Goal: Transaction & Acquisition: Purchase product/service

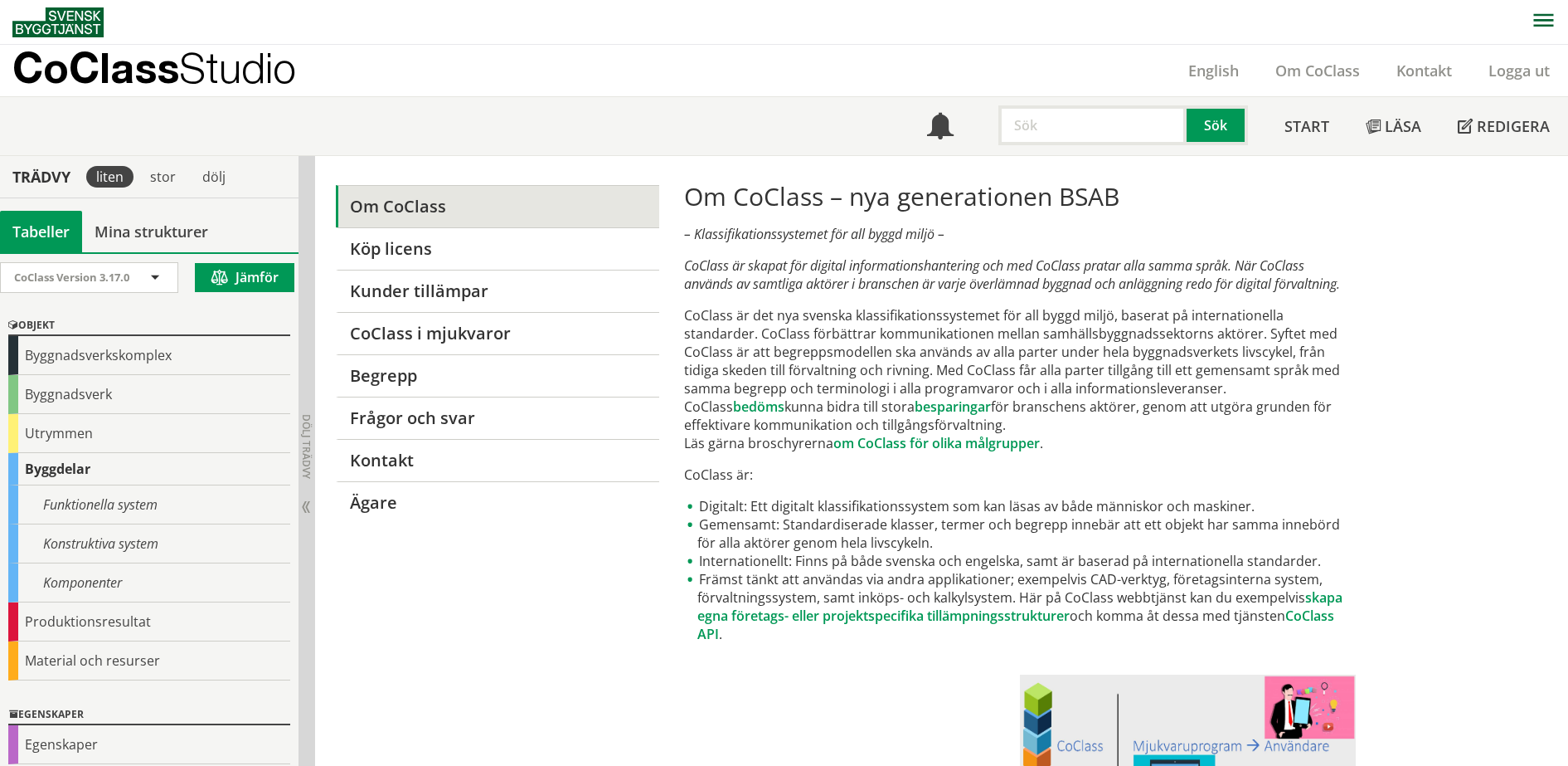
click at [134, 70] on p "CoClass Studio" at bounding box center [154, 68] width 284 height 19
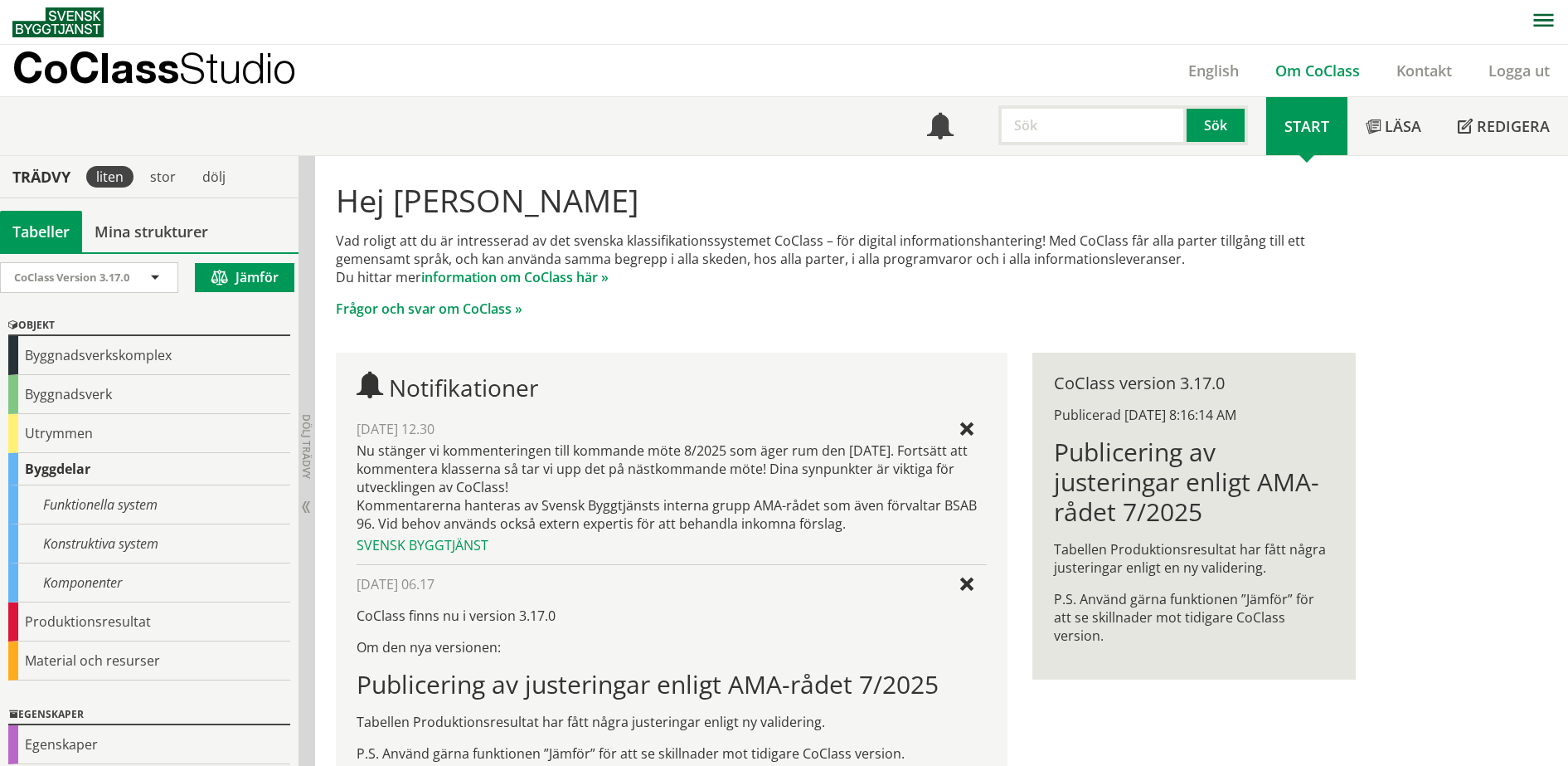
click at [1291, 66] on link "Om CoClass" at bounding box center [1318, 70] width 121 height 20
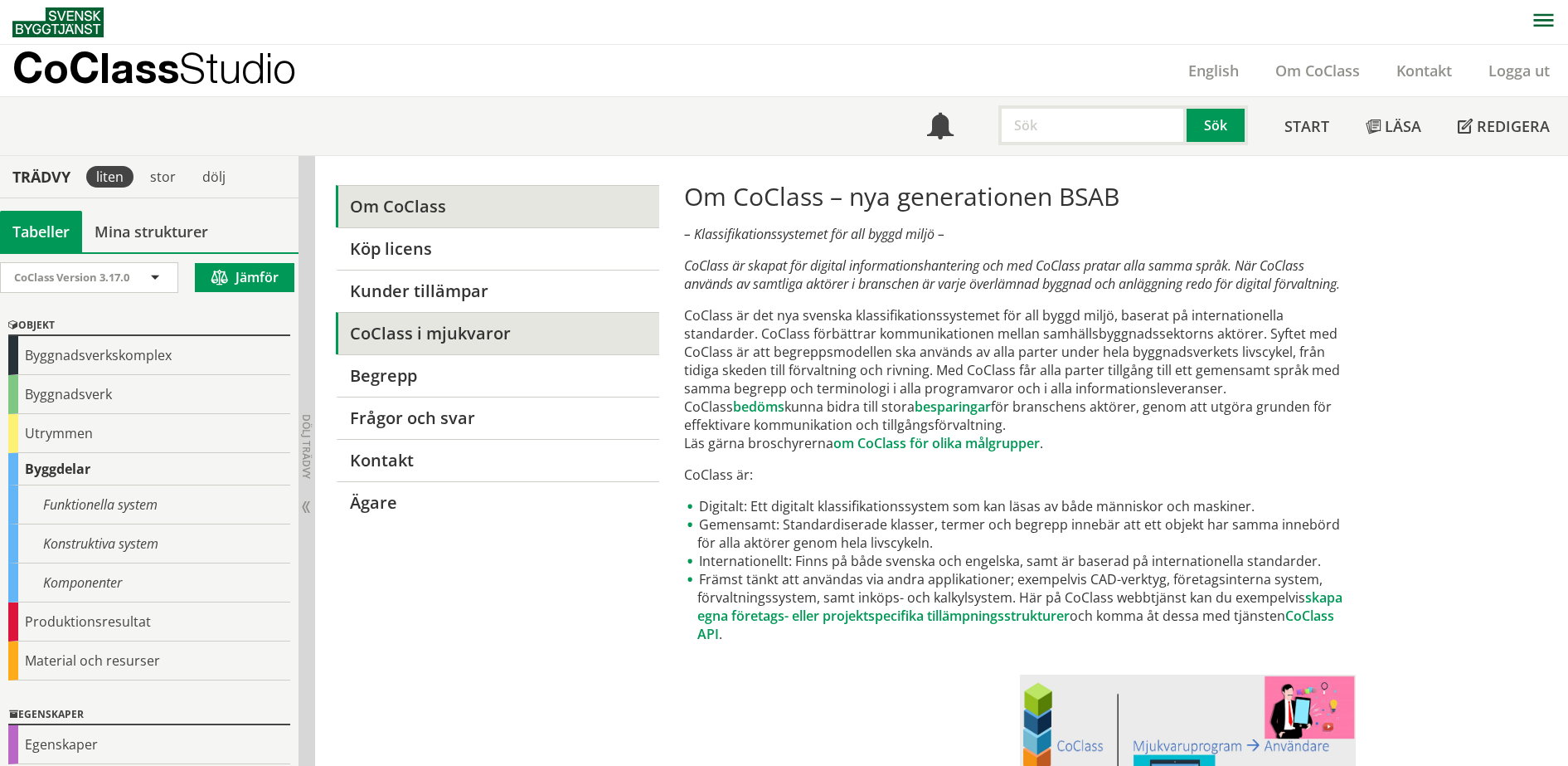
click at [468, 332] on link "CoClass i mjukvaror" at bounding box center [497, 333] width 323 height 42
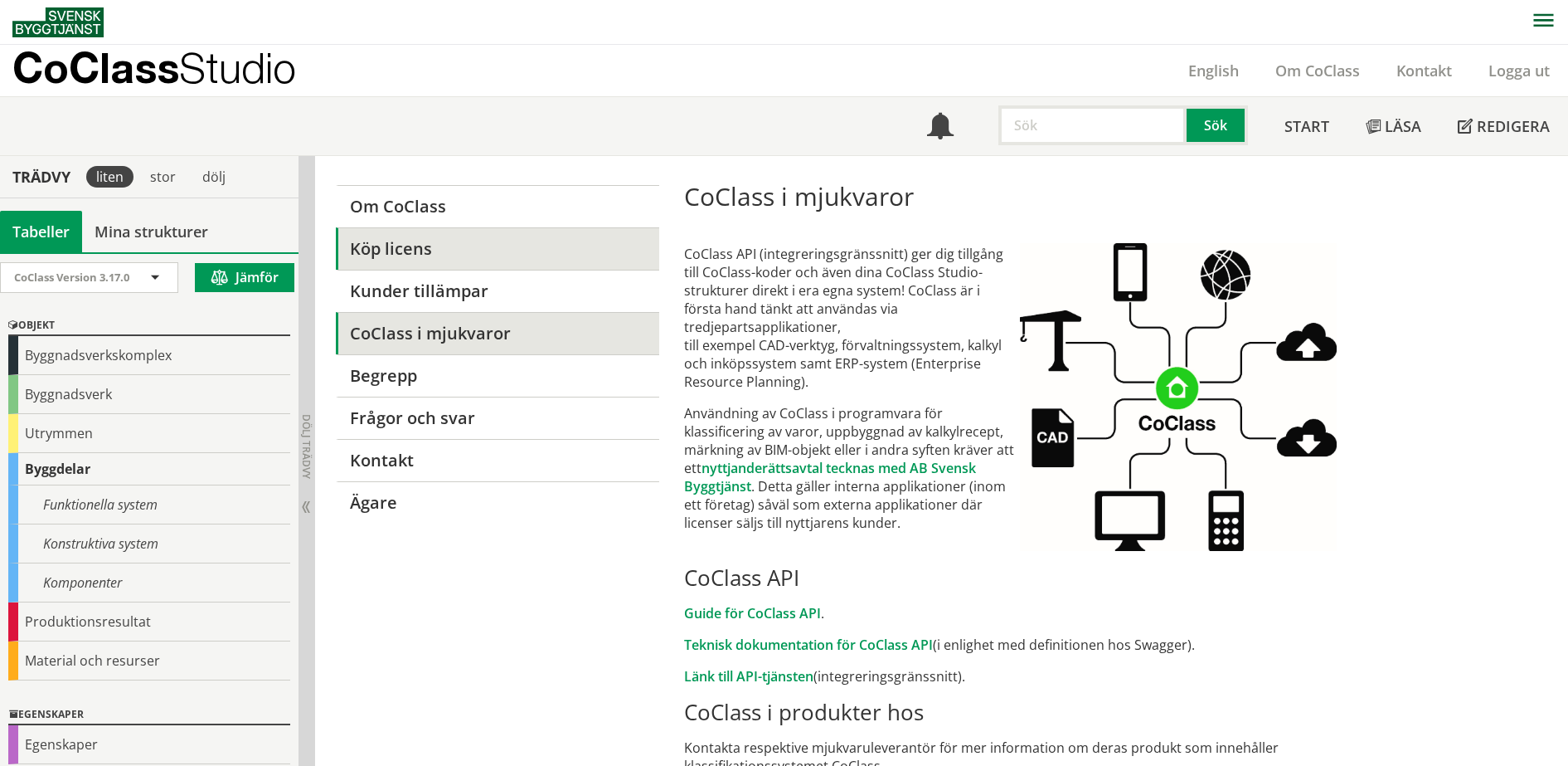
click at [424, 244] on link "Köp licens" at bounding box center [497, 248] width 323 height 42
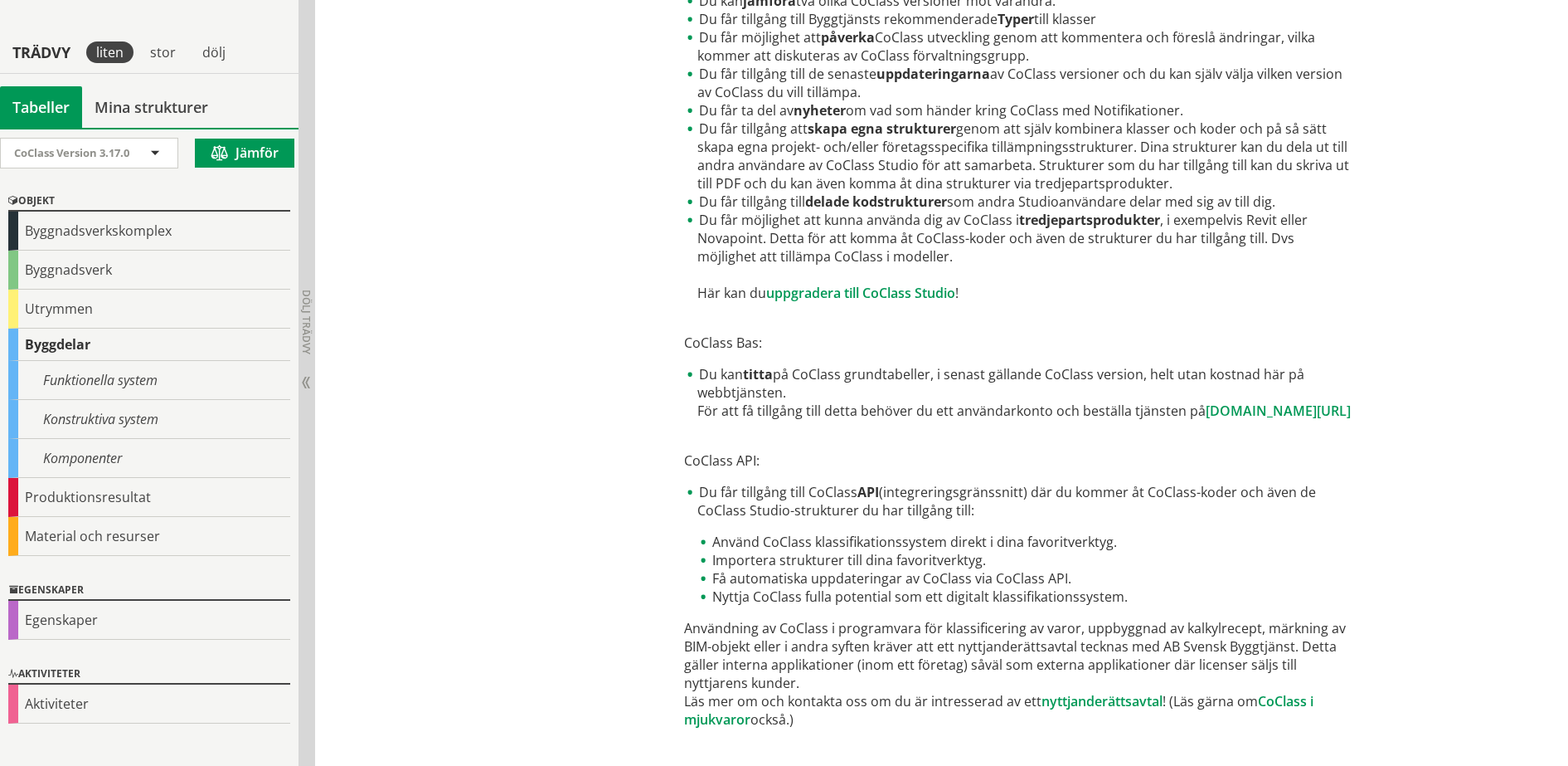
scroll to position [799, 0]
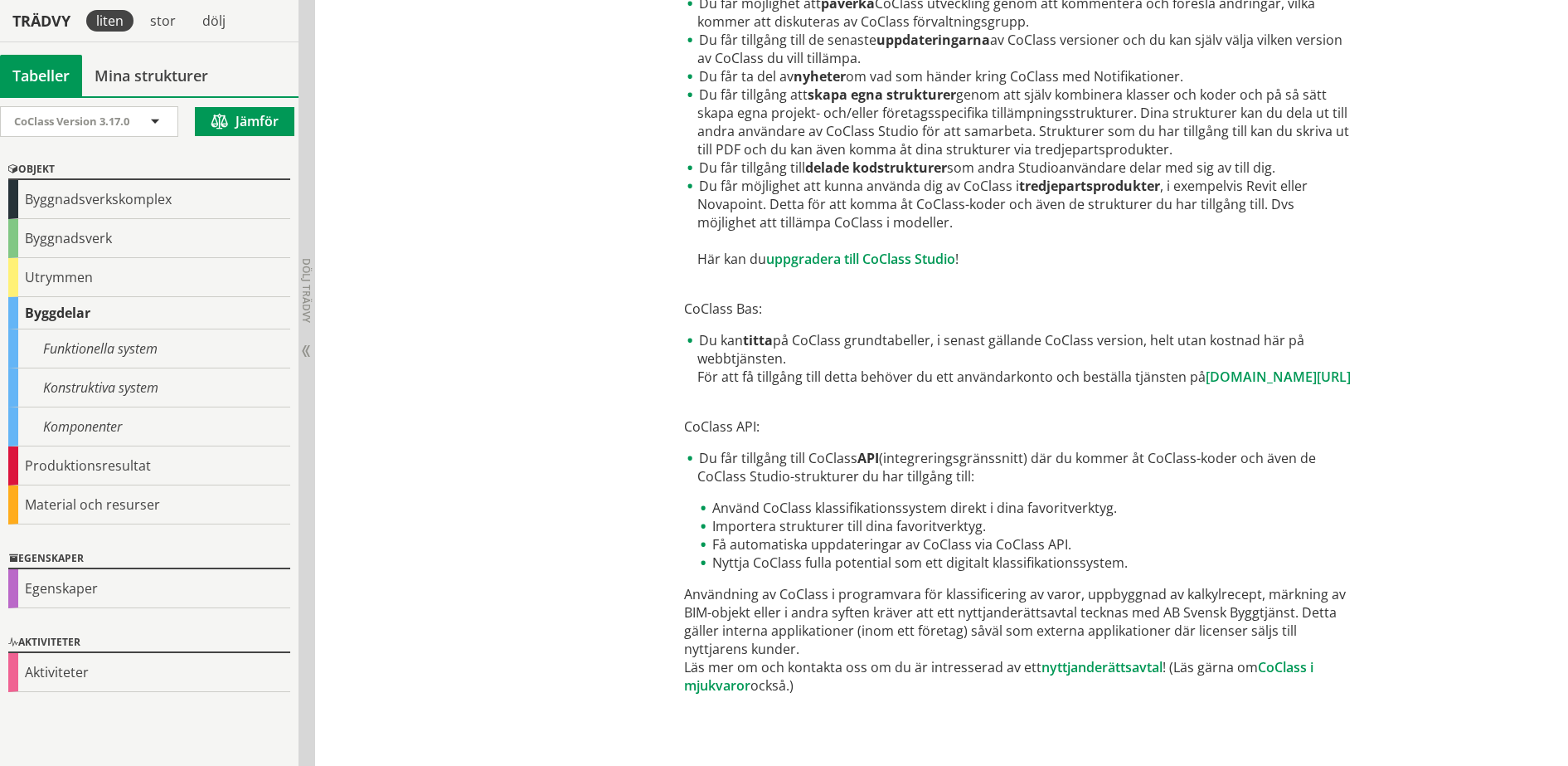
click at [1458, 337] on div "Om CoClass Köp licens Kunder tillämpar CoClass i mjukvaror [PERSON_NAME] Frågor…" at bounding box center [940, 62] width 1252 height 1408
